Goal: Task Accomplishment & Management: Manage account settings

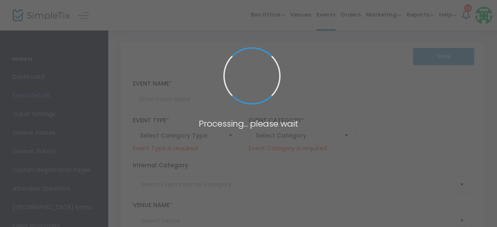
type input "[PERSON_NAME]'s Tea - Afternoon Seating ([DATE] - [DATE])"
type textarea "Expert interpreters tell of [PERSON_NAME] life on [GEOGRAPHIC_DATA], and of her…"
checkbox input "true"
type input "15.000 %"
type input "Buy Tickets"
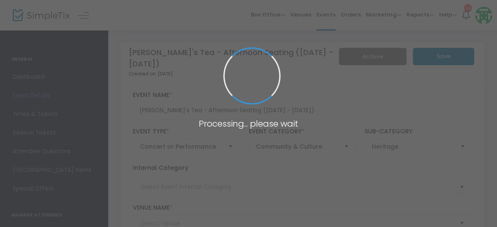
type input "[PERSON_NAME] Cottage"
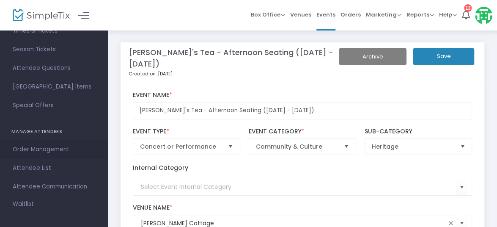
scroll to position [84, 0]
click at [39, 165] on span "Attendee List" at bounding box center [54, 167] width 82 height 11
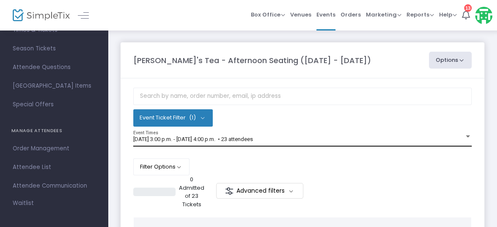
click at [228, 139] on span "[DATE] 3:00 p.m. - [DATE] 4:00 p.m. • 23 attendees" at bounding box center [193, 139] width 120 height 6
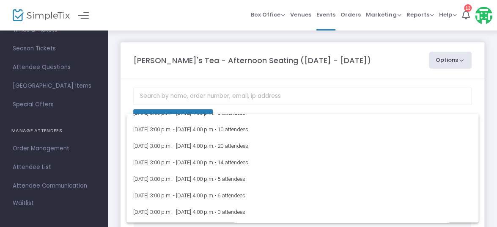
scroll to position [126, 0]
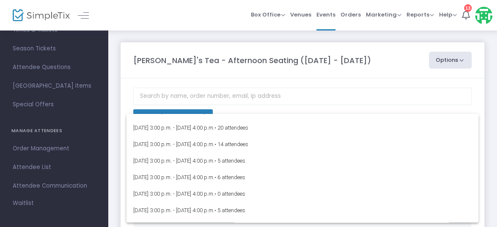
click at [344, 61] on div at bounding box center [248, 113] width 497 height 227
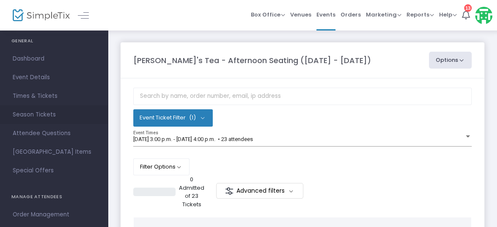
scroll to position [0, 0]
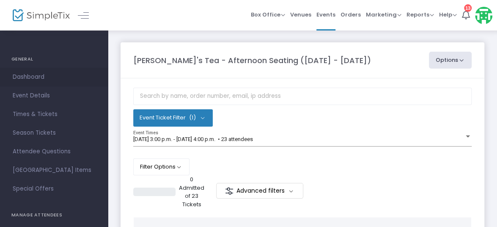
click at [34, 74] on span "Dashboard" at bounding box center [54, 76] width 82 height 11
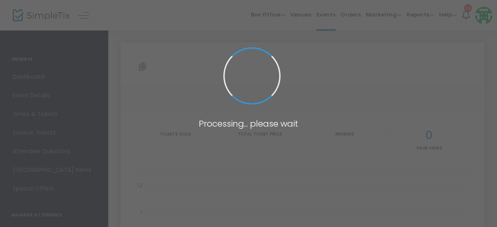
type input "https://www.simpletix.com/e/eleanors-tea-afternoon-seating-may-24-augu-tickets-…"
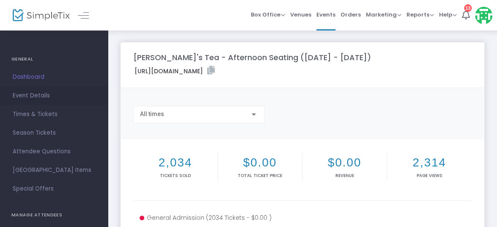
click at [52, 95] on span "Event Details" at bounding box center [54, 95] width 82 height 11
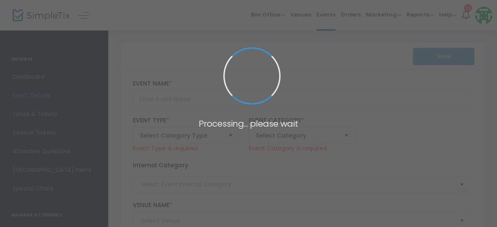
type input "Eleanor's Tea - Afternoon Seating (May 24 - August 24)"
type textarea "Expert interpreters tell of Eleanor Roosevelt's life on Campobello Island, and …"
checkbox input "true"
type input "15.000 %"
type input "Buy Tickets"
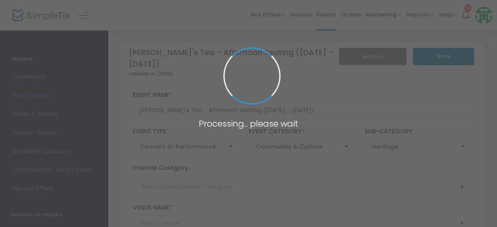
type input "Wells-Shober Cottage"
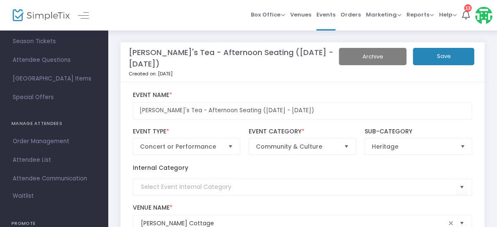
scroll to position [84, 0]
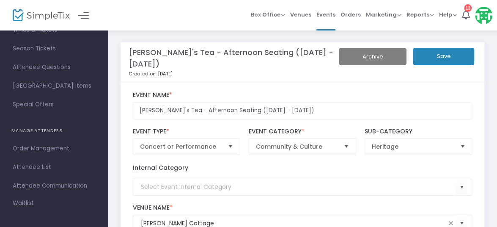
click at [35, 164] on span "Attendee List" at bounding box center [54, 167] width 82 height 11
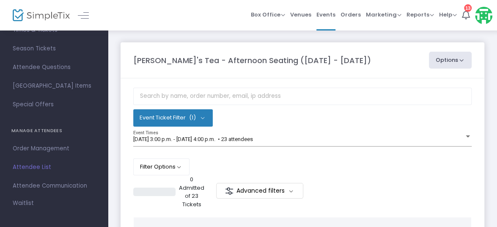
click at [211, 116] on button "Event Ticket Filter (1)" at bounding box center [173, 117] width 80 height 17
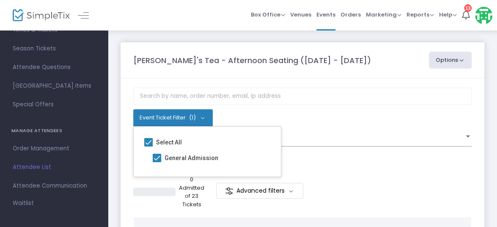
click at [211, 116] on button "Event Ticket Filter (1)" at bounding box center [173, 117] width 80 height 17
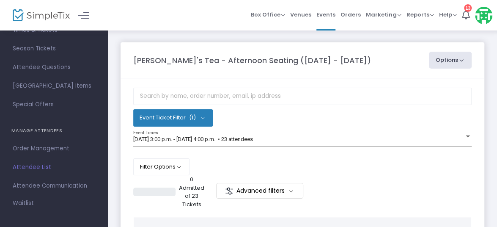
click at [440, 57] on button "Options" at bounding box center [450, 60] width 43 height 17
click at [327, 19] on span "Events" at bounding box center [325, 15] width 19 height 22
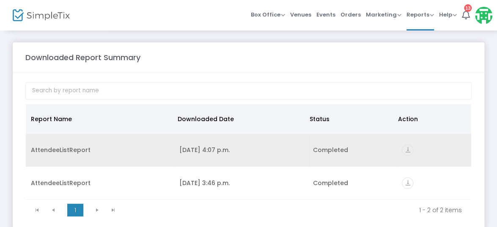
click at [412, 151] on icon "vertical_align_bottom" at bounding box center [407, 149] width 11 height 11
